Goal: Task Accomplishment & Management: Use online tool/utility

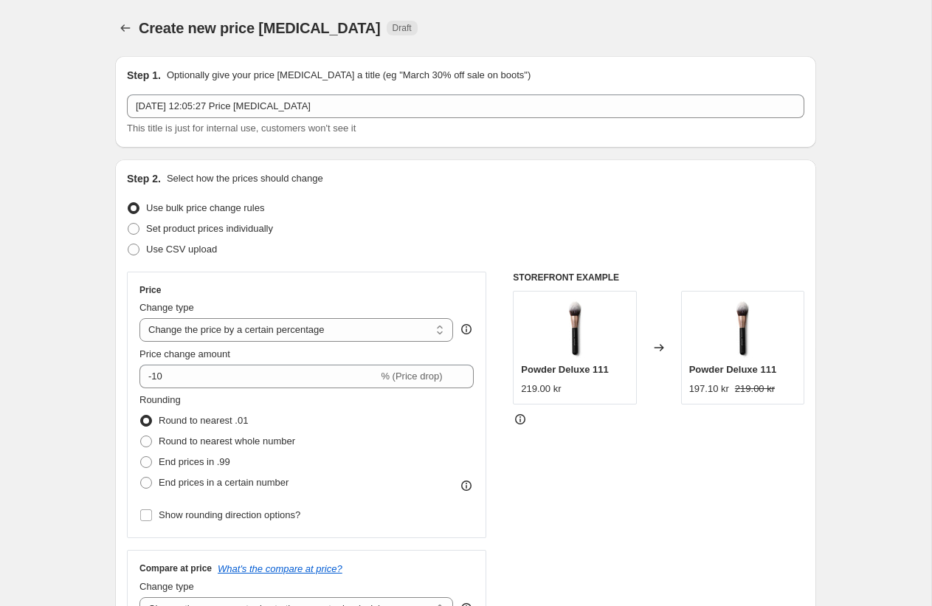
select select "percentage"
click at [201, 247] on span "Use CSV upload" at bounding box center [181, 249] width 71 height 11
click at [128, 244] on input "Use CSV upload" at bounding box center [128, 244] width 1 height 1
radio input "true"
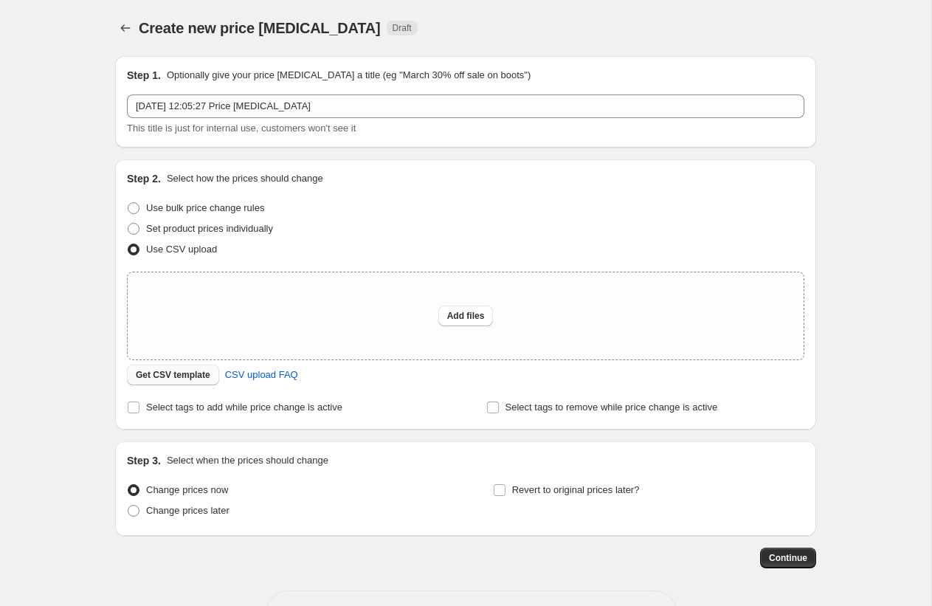
click at [168, 370] on span "Get CSV template" at bounding box center [173, 375] width 75 height 12
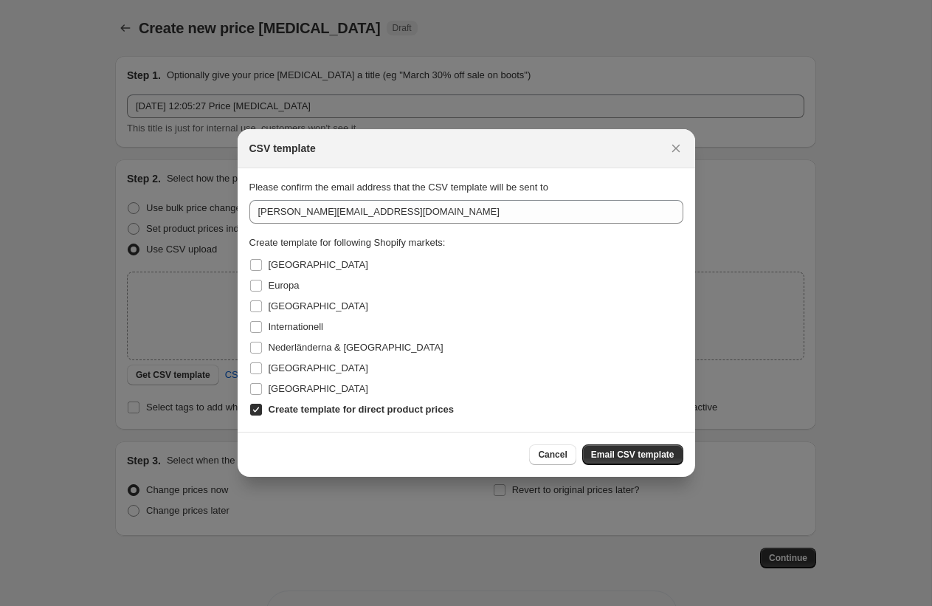
click at [297, 409] on b "Create template for direct product prices" at bounding box center [361, 409] width 185 height 11
click at [262, 409] on input "Create template for direct product prices" at bounding box center [256, 410] width 12 height 12
checkbox input "false"
click at [289, 351] on span "Nederländerna & [GEOGRAPHIC_DATA]" at bounding box center [356, 347] width 175 height 11
click at [262, 351] on input "Nederländerna & [GEOGRAPHIC_DATA]" at bounding box center [256, 348] width 12 height 12
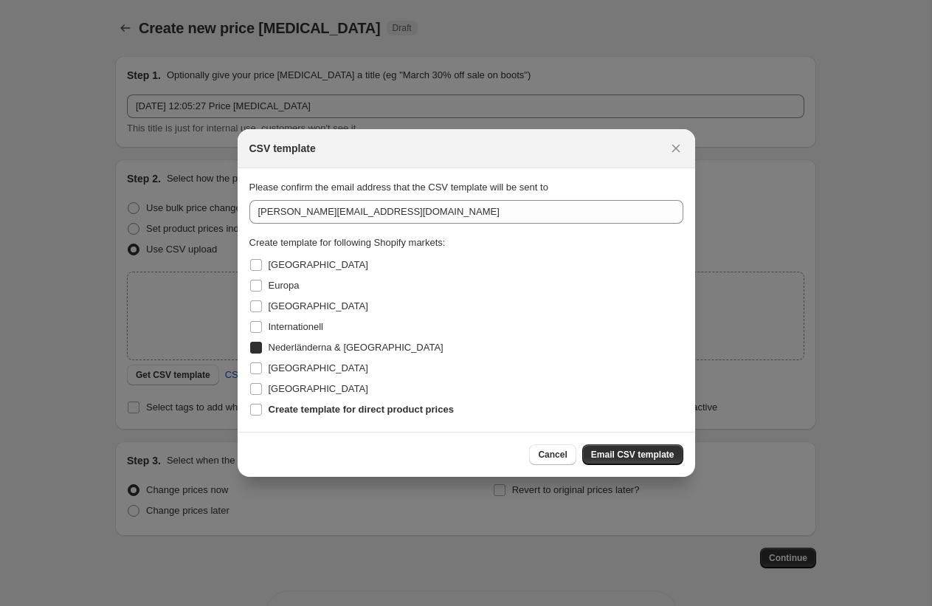
checkbox input "true"
click at [599, 452] on span "Email CSV template" at bounding box center [632, 455] width 83 height 12
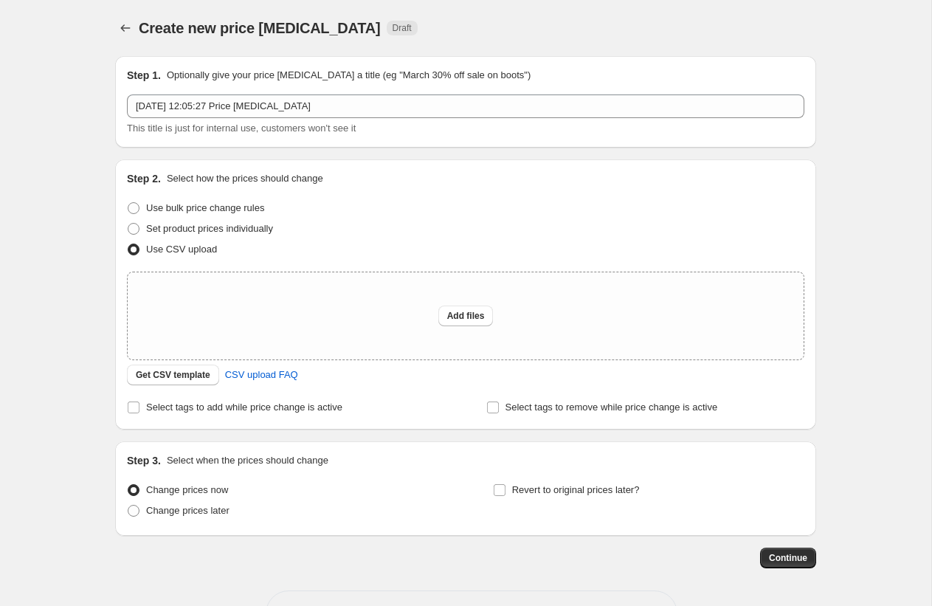
scroll to position [52, 0]
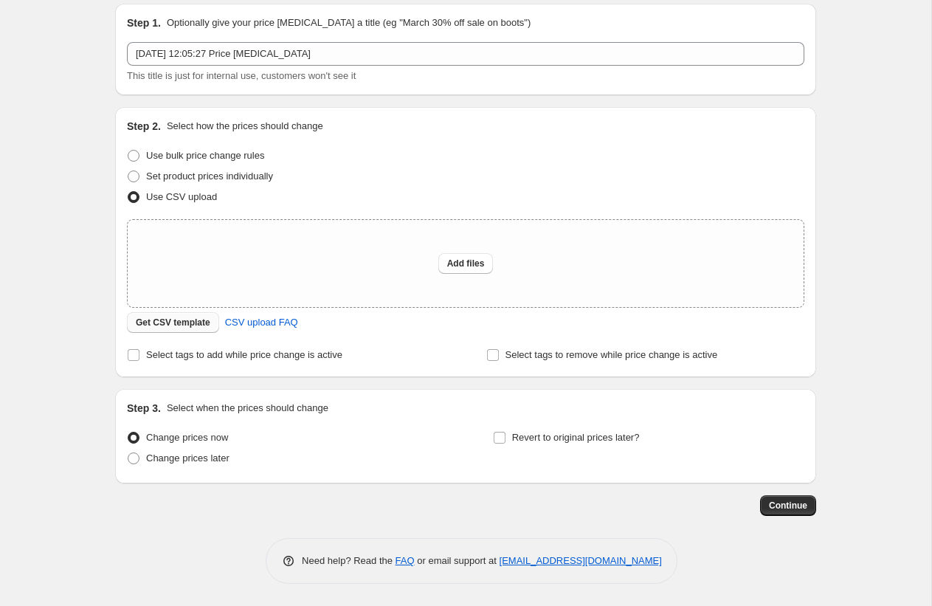
click at [175, 332] on button "Get CSV template" at bounding box center [173, 322] width 92 height 21
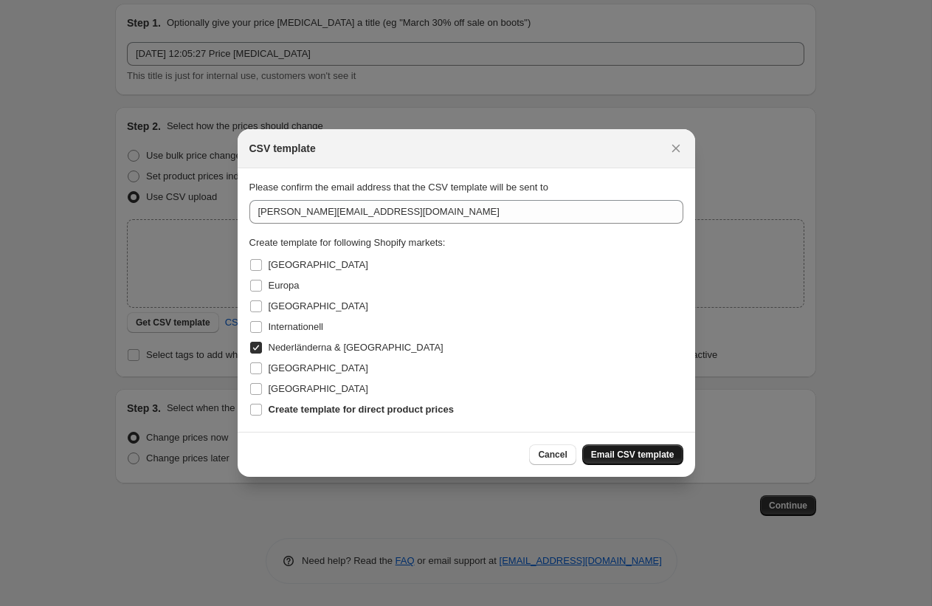
click at [622, 447] on button "Email CSV template" at bounding box center [632, 454] width 101 height 21
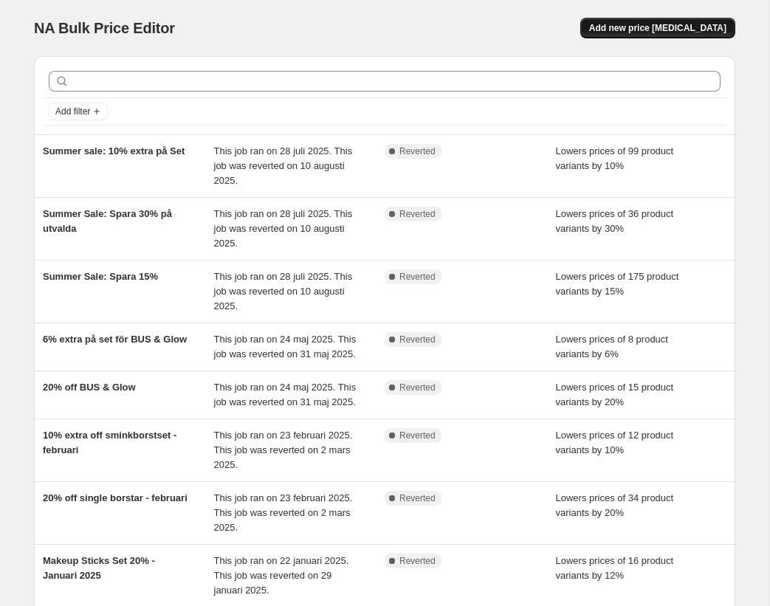
click at [647, 24] on span "Add new price change job" at bounding box center [657, 28] width 137 height 12
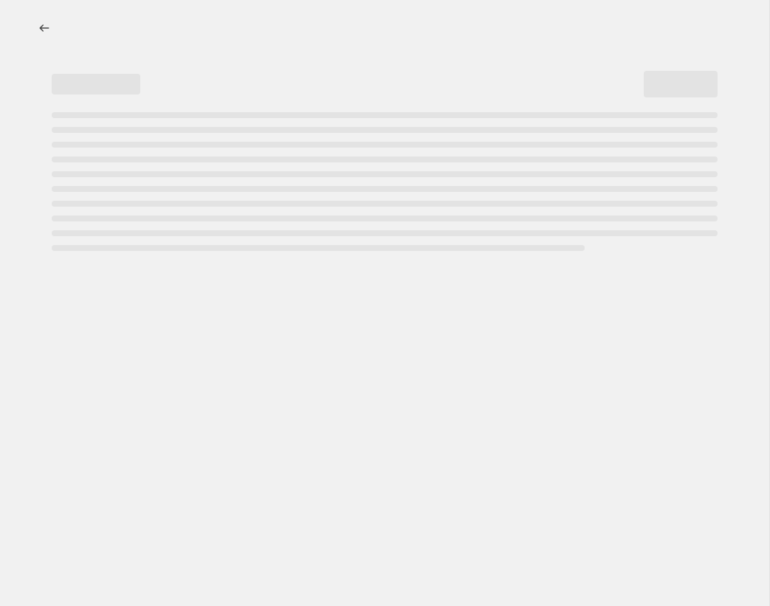
select select "percentage"
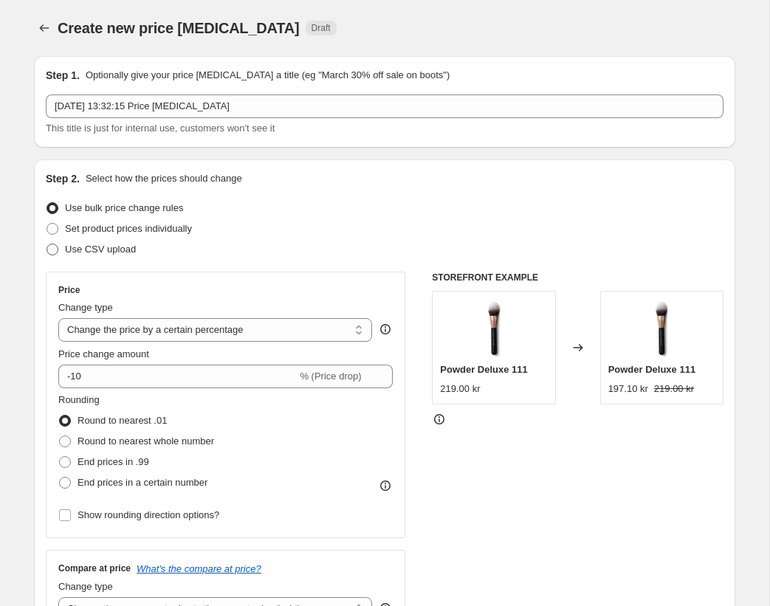
click at [110, 244] on span "Use CSV upload" at bounding box center [100, 249] width 71 height 11
click at [47, 244] on input "Use CSV upload" at bounding box center [46, 244] width 1 height 1
radio input "true"
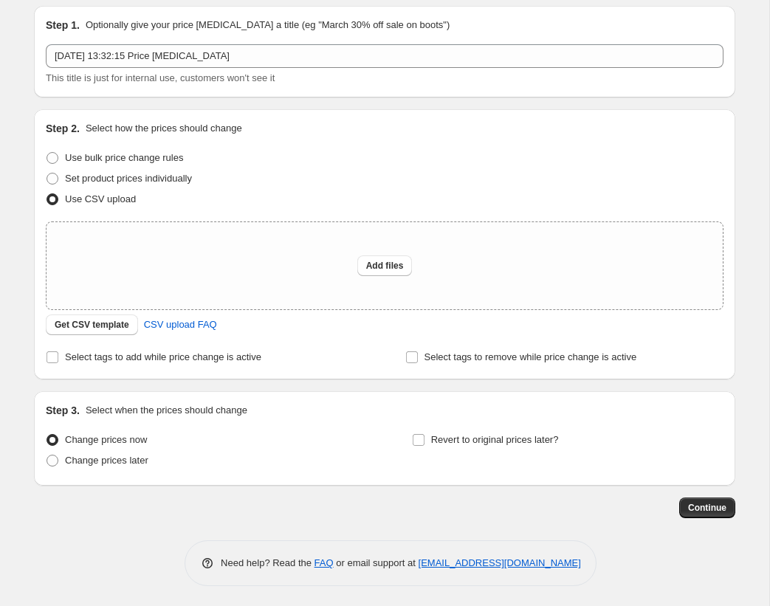
scroll to position [52, 0]
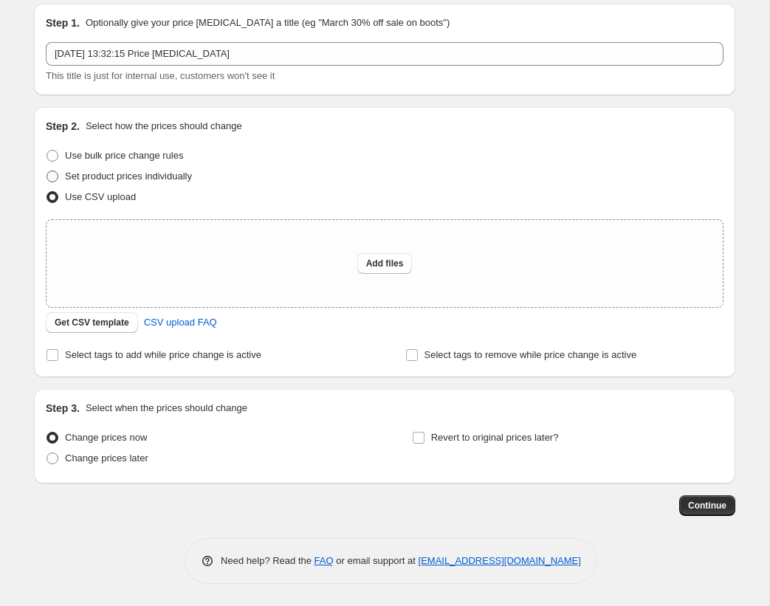
click at [133, 175] on span "Set product prices individually" at bounding box center [128, 175] width 127 height 11
click at [47, 171] on input "Set product prices individually" at bounding box center [46, 170] width 1 height 1
radio input "true"
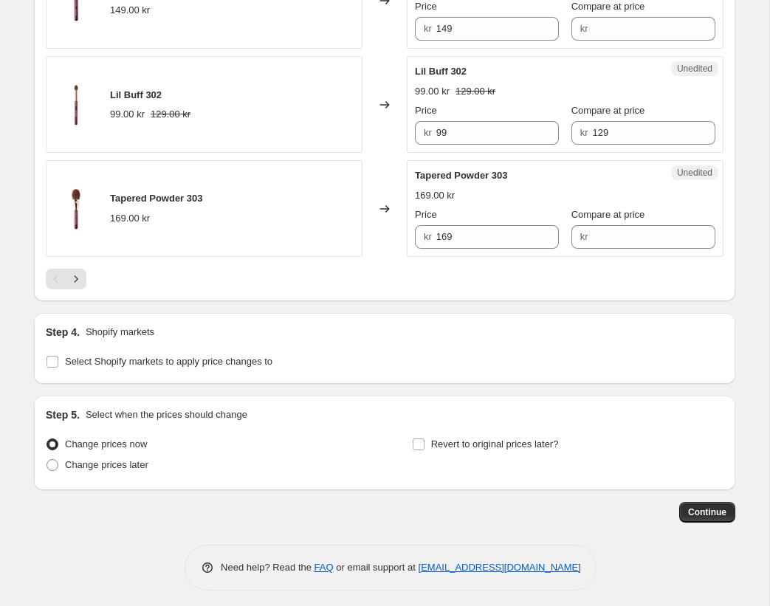
scroll to position [2318, 0]
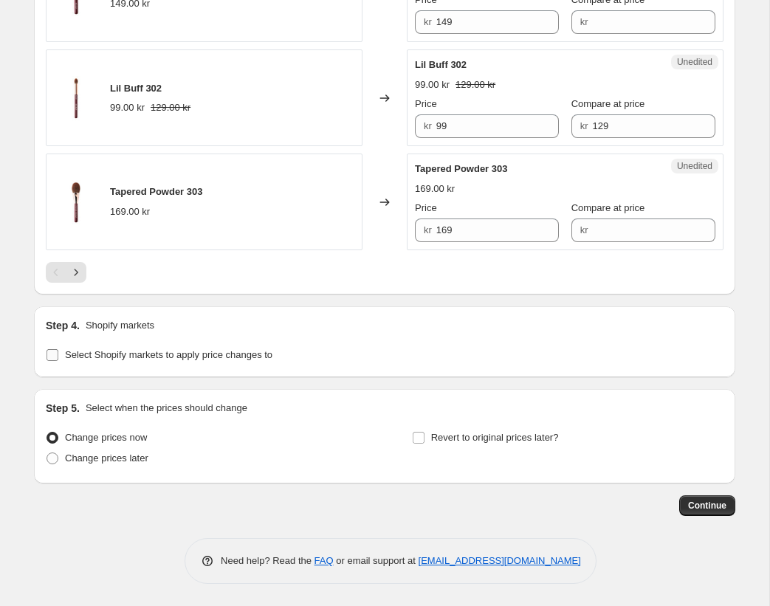
click at [136, 354] on span "Select Shopify markets to apply price changes to" at bounding box center [168, 354] width 207 height 11
click at [58, 354] on input "Select Shopify markets to apply price changes to" at bounding box center [52, 355] width 12 height 12
checkbox input "true"
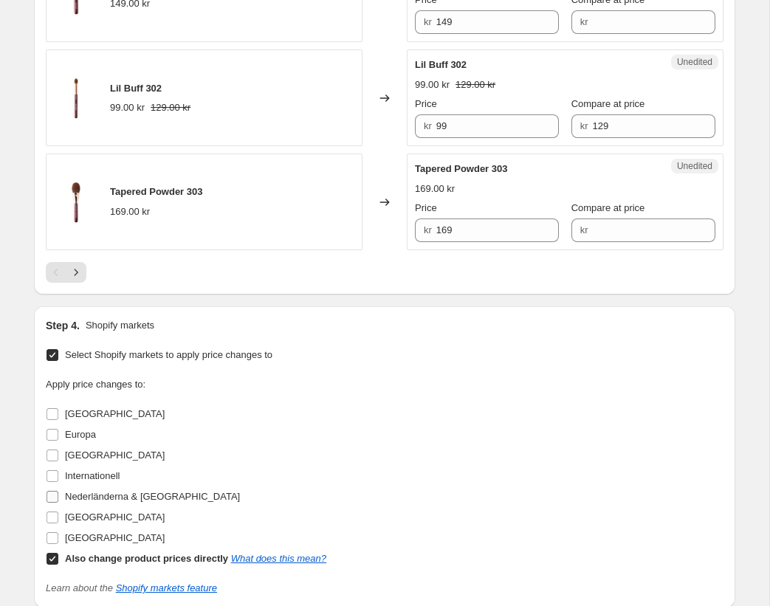
click at [95, 493] on span "Nederländerna & [GEOGRAPHIC_DATA]" at bounding box center [152, 496] width 175 height 11
click at [58, 493] on input "Nederländerna & [GEOGRAPHIC_DATA]" at bounding box center [52, 497] width 12 height 12
checkbox input "true"
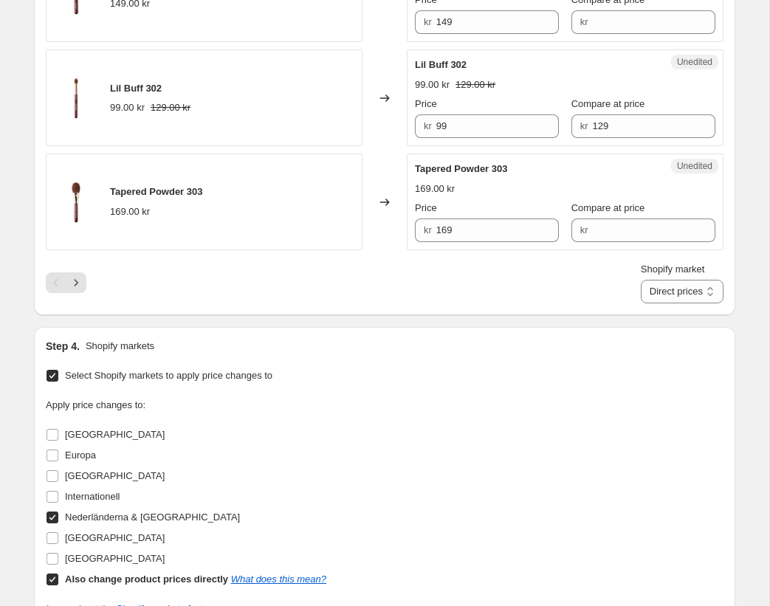
click at [99, 576] on b "Also change product prices directly" at bounding box center [146, 578] width 163 height 11
click at [58, 576] on input "Also change product prices directly What does this mean?" at bounding box center [52, 579] width 12 height 12
checkbox input "false"
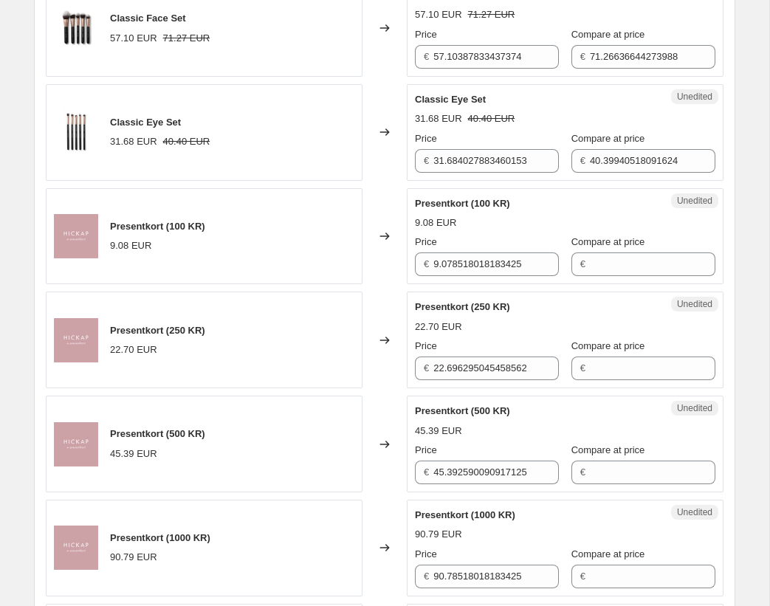
scroll to position [2548, 0]
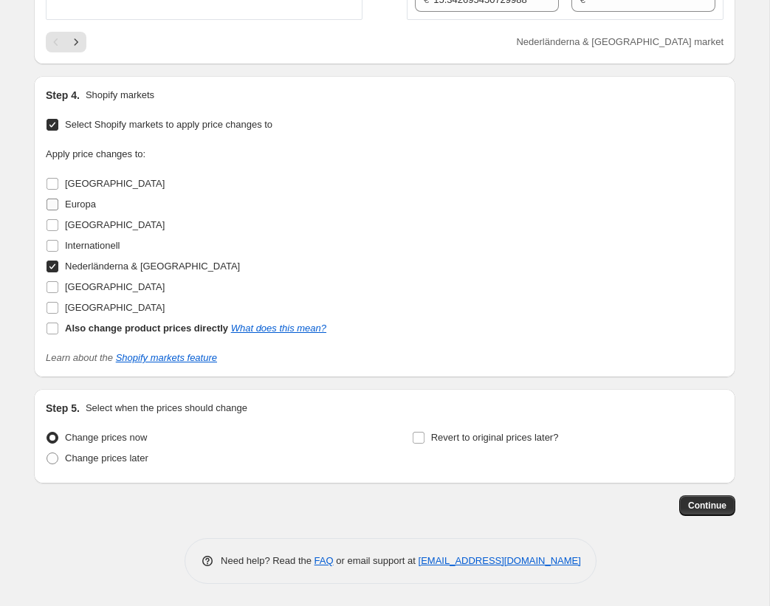
click at [80, 207] on span "Europa" at bounding box center [80, 204] width 31 height 11
click at [58, 207] on input "Europa" at bounding box center [52, 205] width 12 height 12
checkbox input "true"
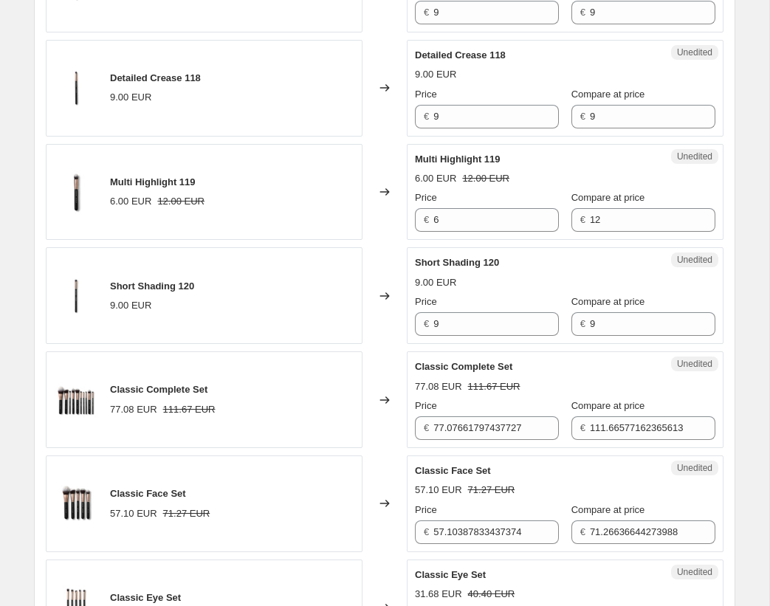
scroll to position [2149, 0]
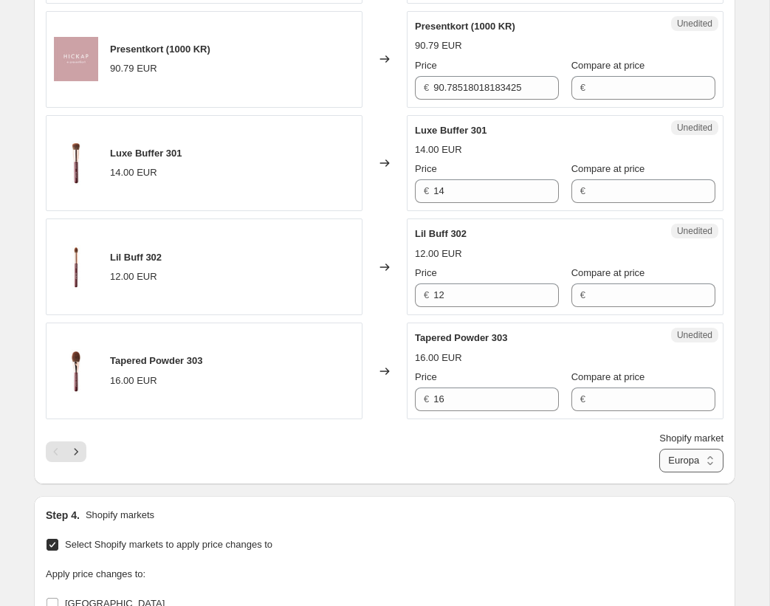
click at [686, 457] on select "Europa Nederländerna & Belgien" at bounding box center [691, 461] width 64 height 24
select select "103616283007"
click at [659, 449] on select "Europa Nederländerna & Belgien" at bounding box center [691, 461] width 64 height 24
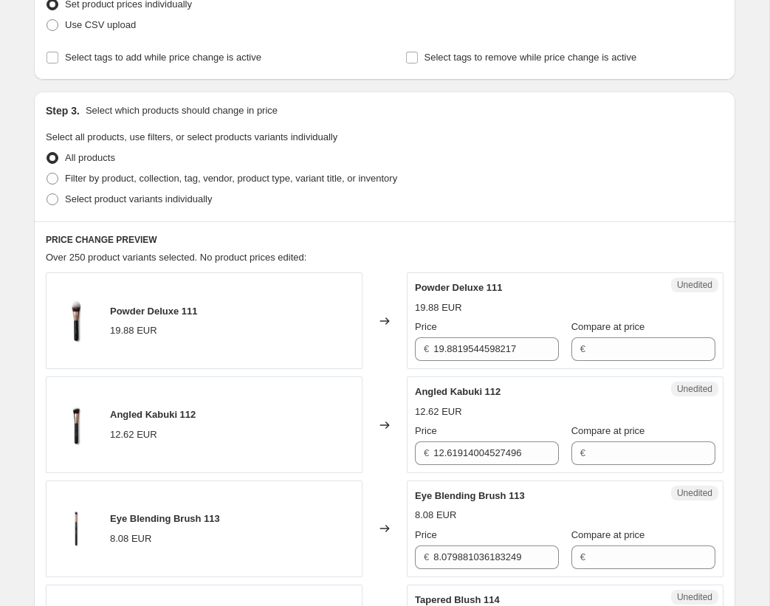
scroll to position [161, 0]
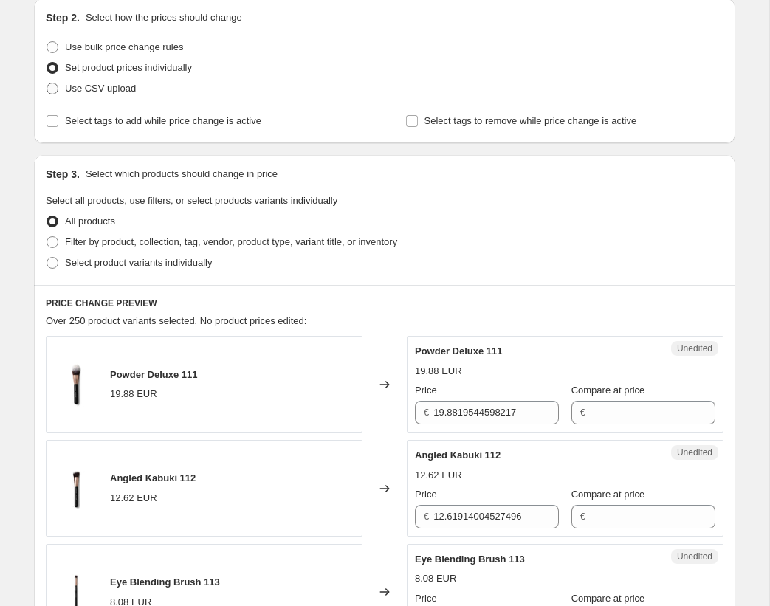
click at [100, 91] on span "Use CSV upload" at bounding box center [100, 88] width 71 height 11
click at [47, 83] on input "Use CSV upload" at bounding box center [46, 83] width 1 height 1
radio input "true"
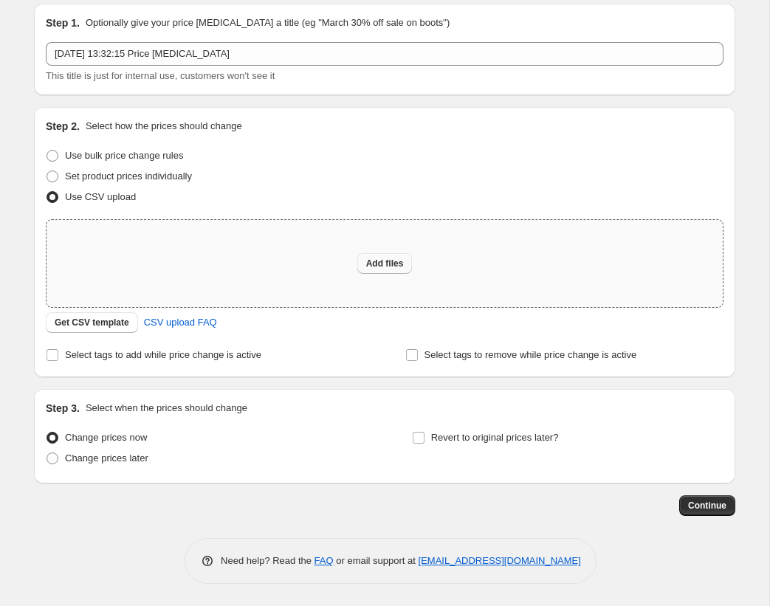
click at [388, 263] on span "Add files" at bounding box center [385, 264] width 38 height 12
type input "C:\fakepath\nl priser.csv"
click at [379, 272] on button "Add files" at bounding box center [384, 263] width 55 height 21
click at [370, 262] on span "Add files" at bounding box center [385, 264] width 38 height 12
type input "C:\fakepath\nl priser.csv"
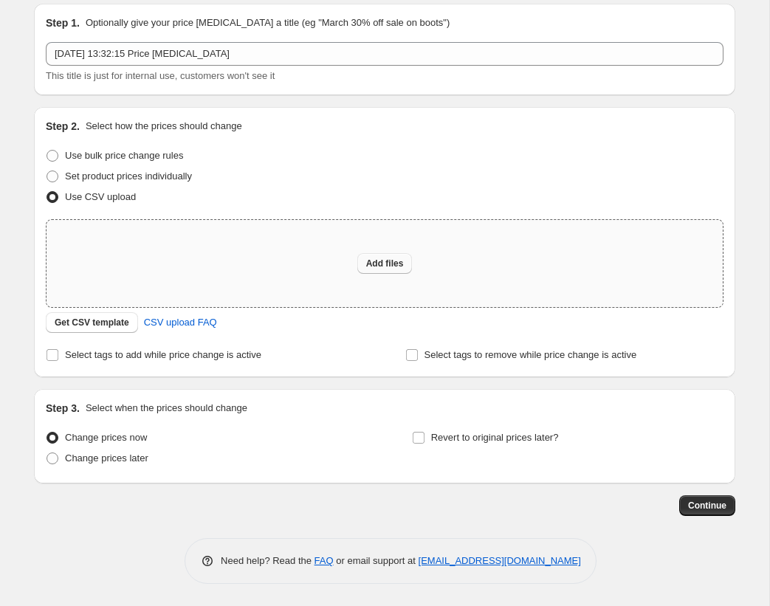
click at [365, 269] on button "Add files" at bounding box center [384, 263] width 55 height 21
type input "C:\fakepath\nl priser.csv"
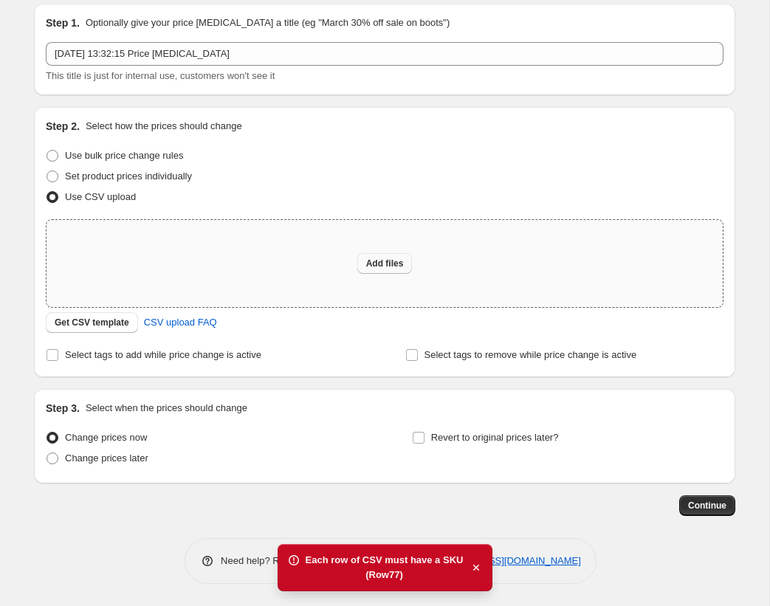
click at [386, 268] on span "Add files" at bounding box center [385, 264] width 38 height 12
type input "C:\fakepath\nl_priser_comma_clean.csv"
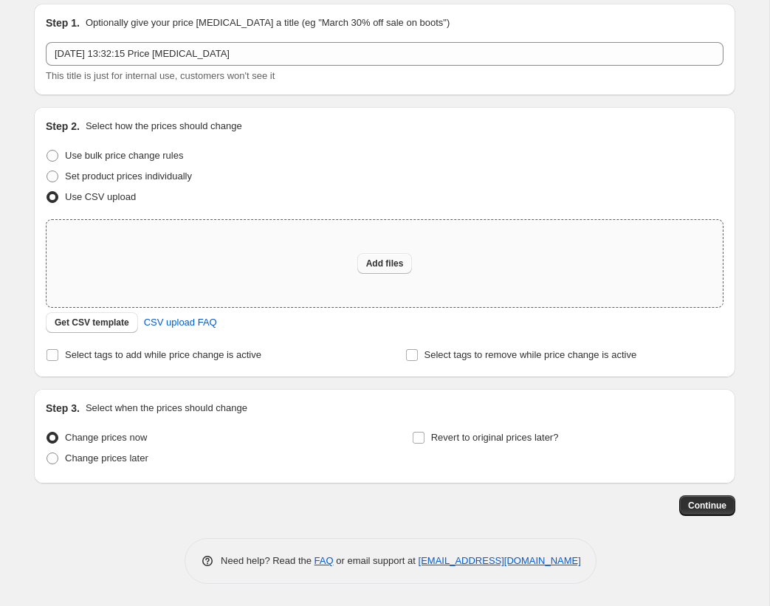
click at [385, 273] on button "Add files" at bounding box center [384, 263] width 55 height 21
type input "C:\fakepath\nl_priser_comma_clean.csv"
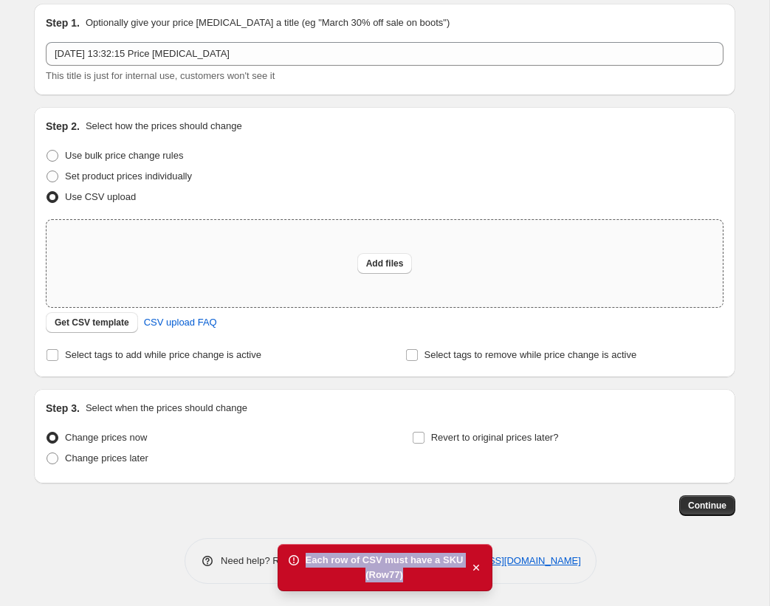
copy div "Each row of CSV must have a SKU (Row 77 )"
drag, startPoint x: 305, startPoint y: 559, endPoint x: 452, endPoint y: 570, distance: 148.0
click at [452, 570] on div "Each row of CSV must have a SKU (Row 77 )" at bounding box center [386, 567] width 216 height 47
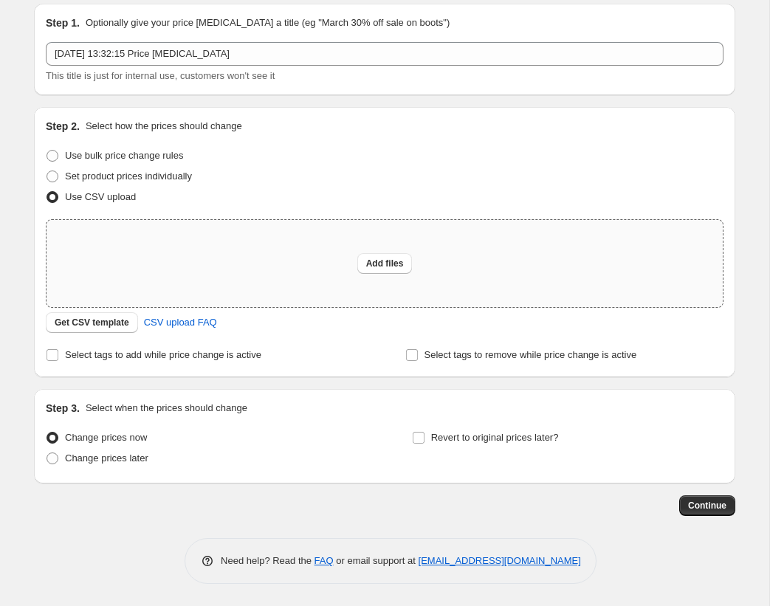
click at [320, 232] on div "Add files" at bounding box center [384, 263] width 676 height 87
type input "C:\fakepath\nl_priser_ready.csv"
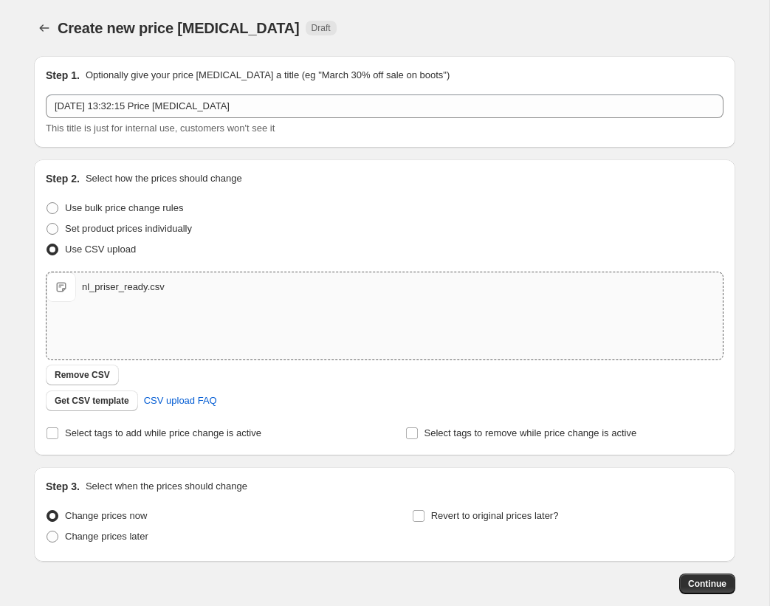
scroll to position [23, 0]
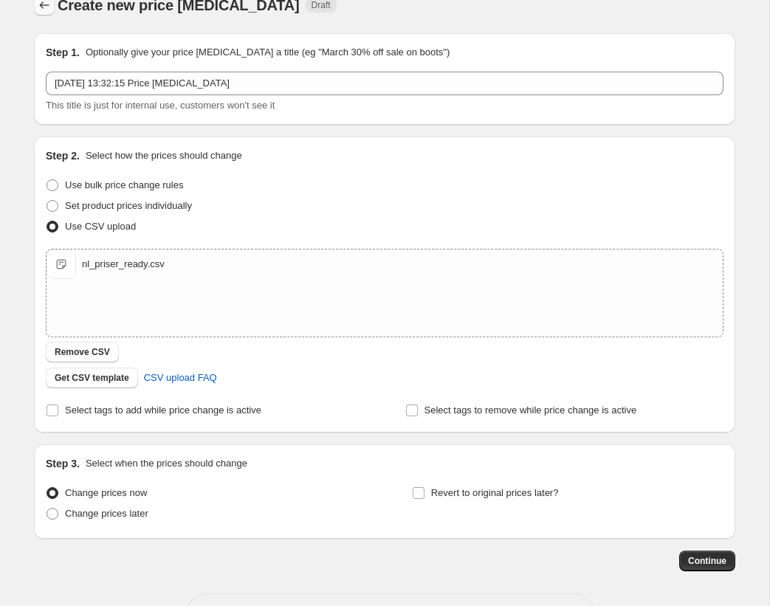
click at [42, 6] on icon "Price change jobs" at bounding box center [44, 5] width 15 height 15
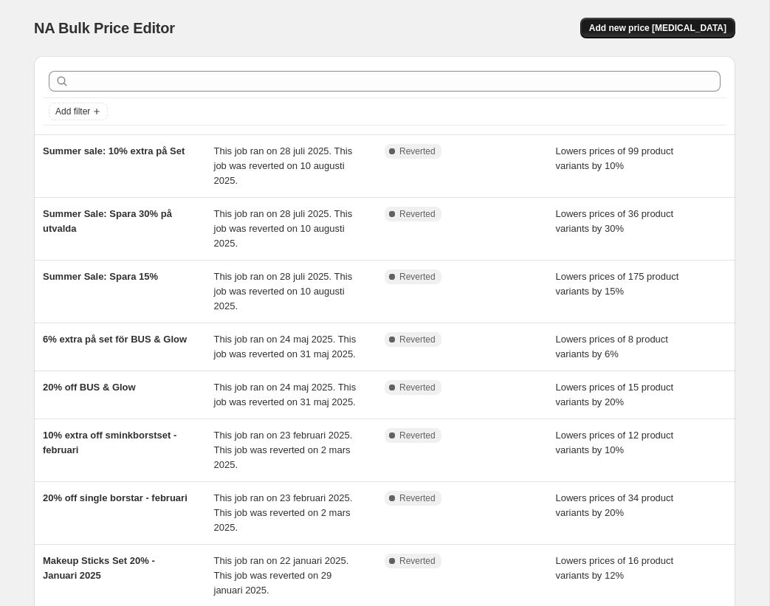
click at [692, 32] on span "Add new price change job" at bounding box center [657, 28] width 137 height 12
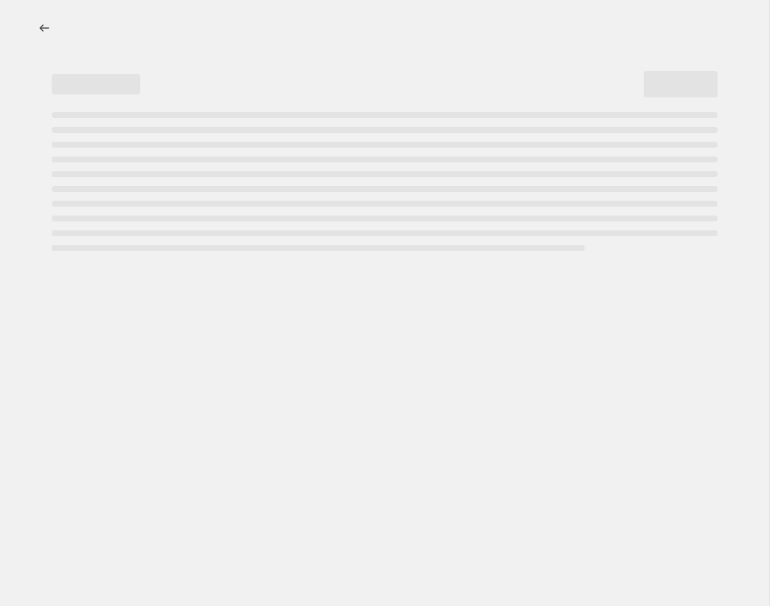
select select "percentage"
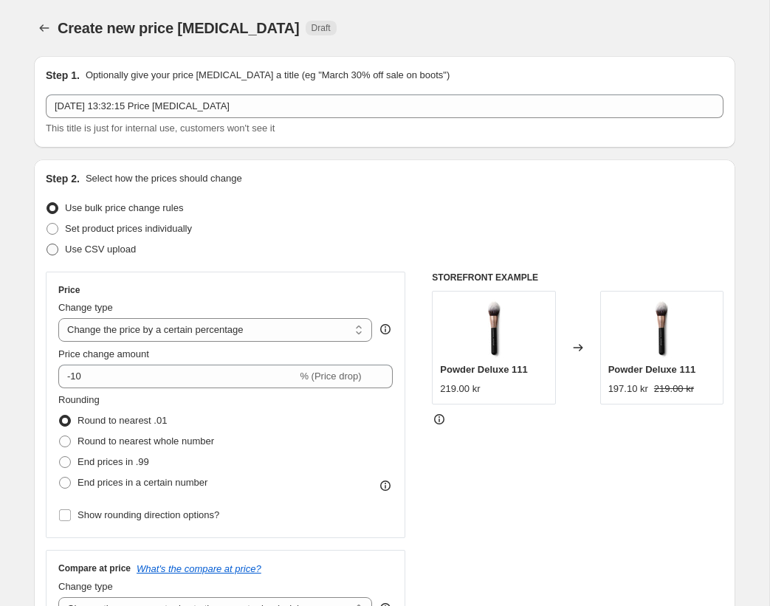
click at [118, 251] on span "Use CSV upload" at bounding box center [100, 249] width 71 height 11
click at [47, 244] on input "Use CSV upload" at bounding box center [46, 244] width 1 height 1
radio input "true"
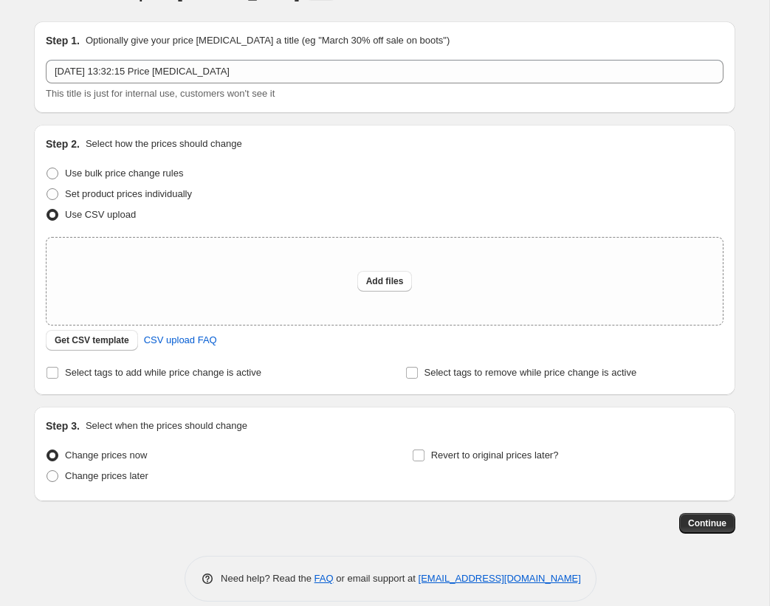
scroll to position [52, 0]
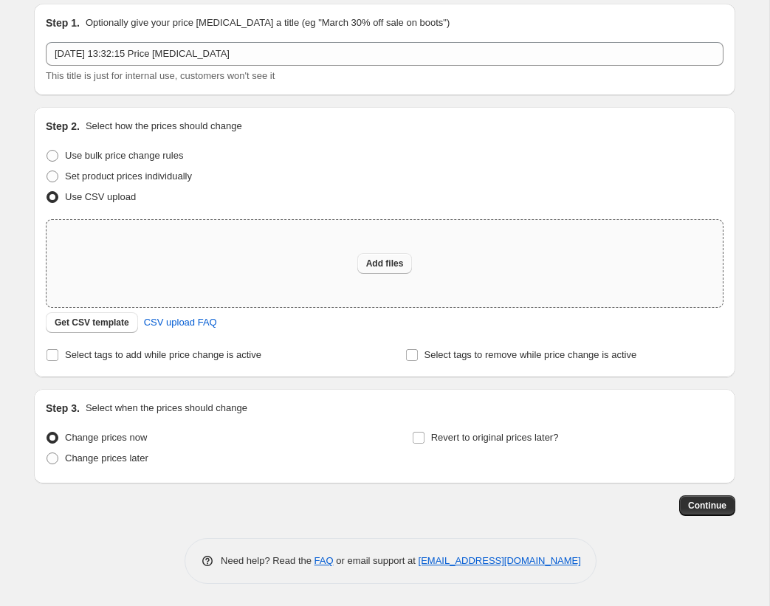
click at [379, 263] on span "Add files" at bounding box center [385, 264] width 38 height 12
type input "C:\fakepath\nl_priser_ready.csv"
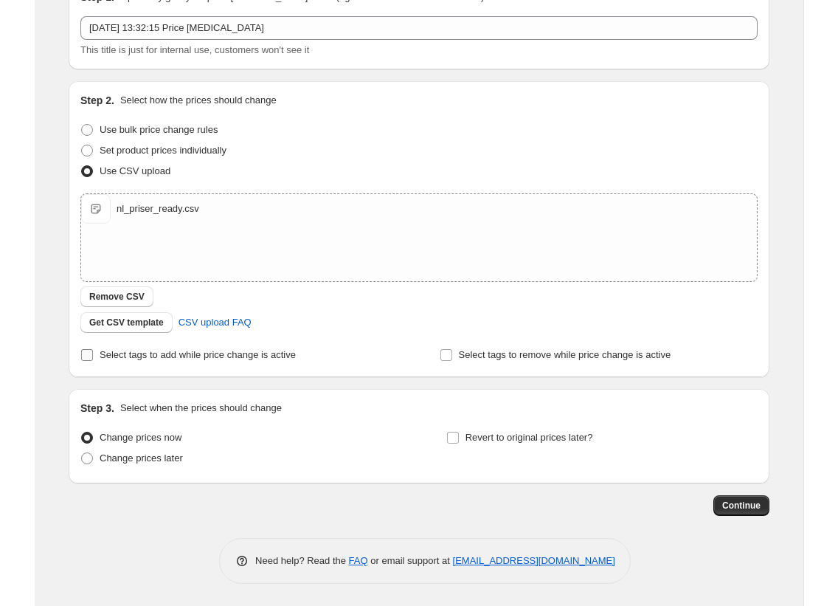
scroll to position [0, 0]
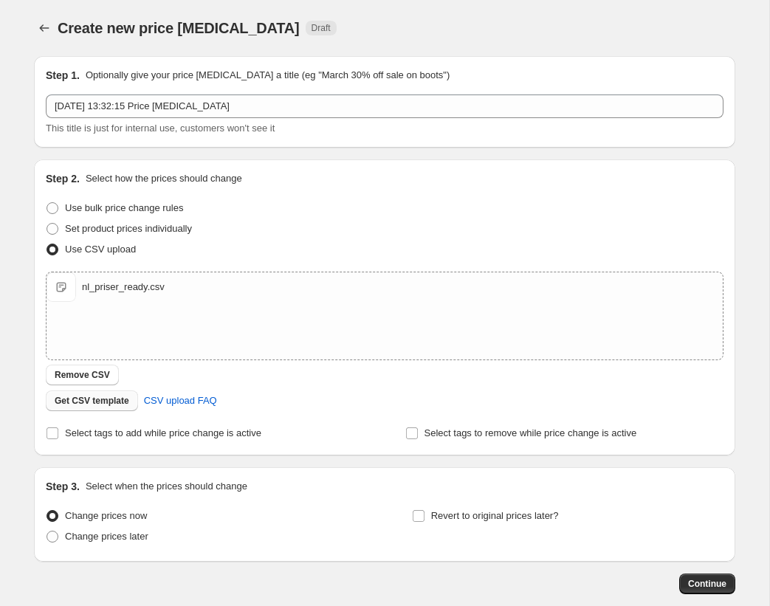
click at [119, 399] on span "Get CSV template" at bounding box center [92, 401] width 75 height 12
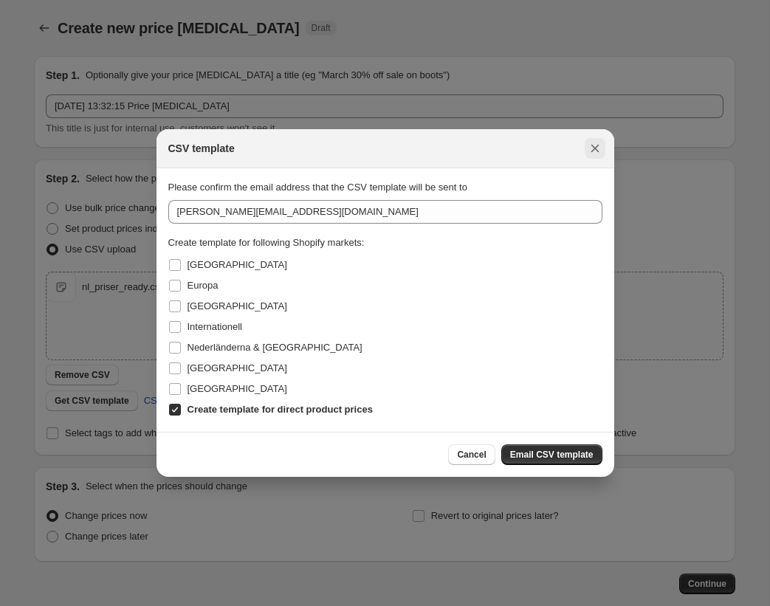
click at [588, 152] on icon "Close" at bounding box center [595, 148] width 15 height 15
